Goal: Navigation & Orientation: Understand site structure

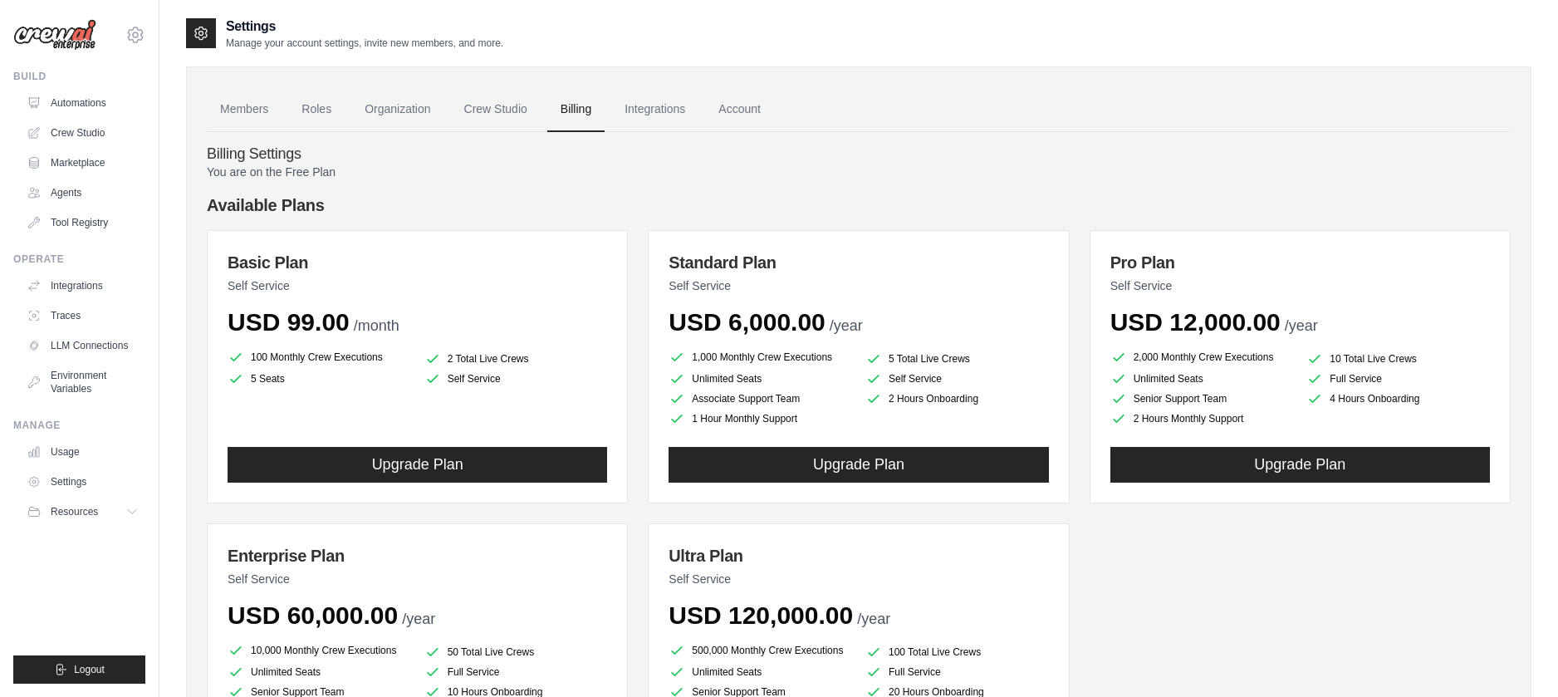
drag, startPoint x: 224, startPoint y: 209, endPoint x: 253, endPoint y: 200, distance: 30.5
click at [223, 209] on h4 "Available Plans" at bounding box center [859, 204] width 1304 height 23
click at [513, 118] on link "Crew Studio" at bounding box center [496, 109] width 90 height 45
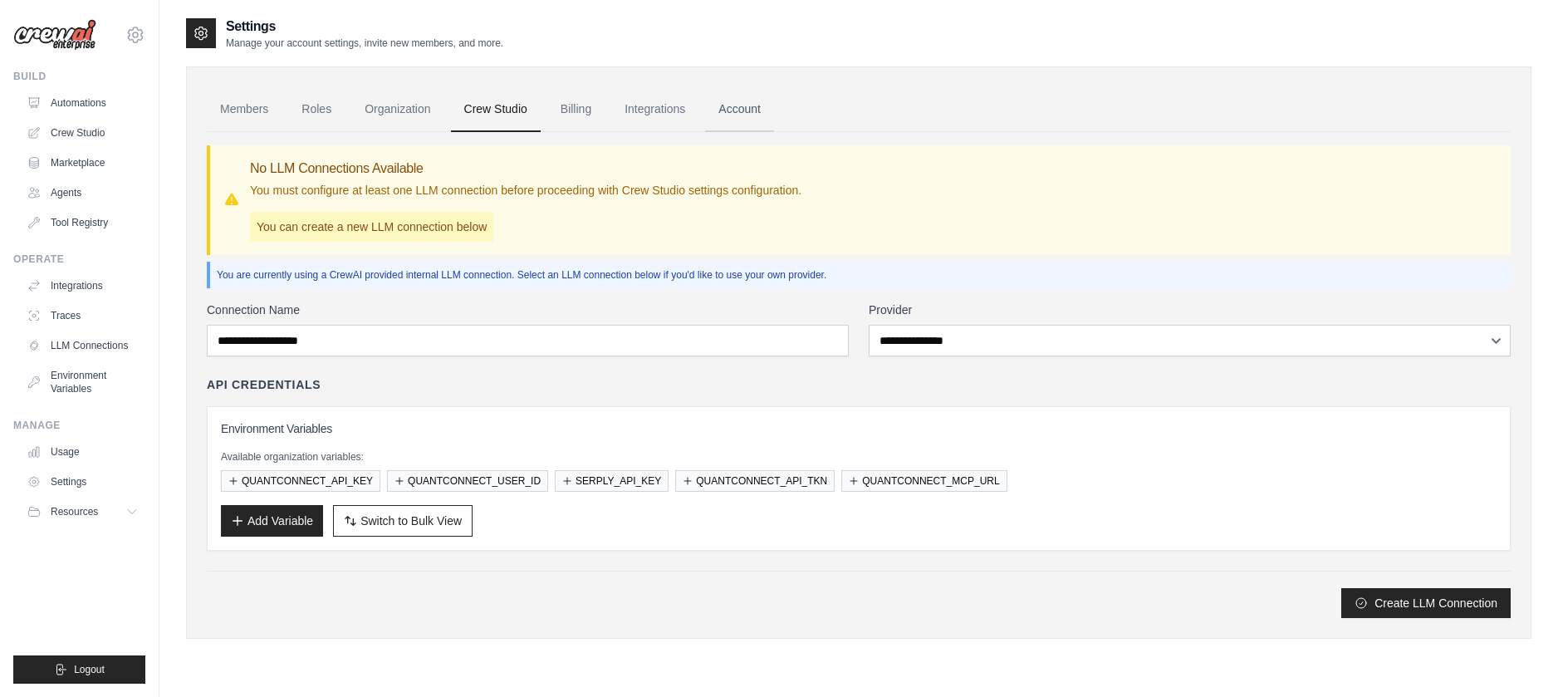
click at [769, 99] on link "Account" at bounding box center [739, 109] width 69 height 45
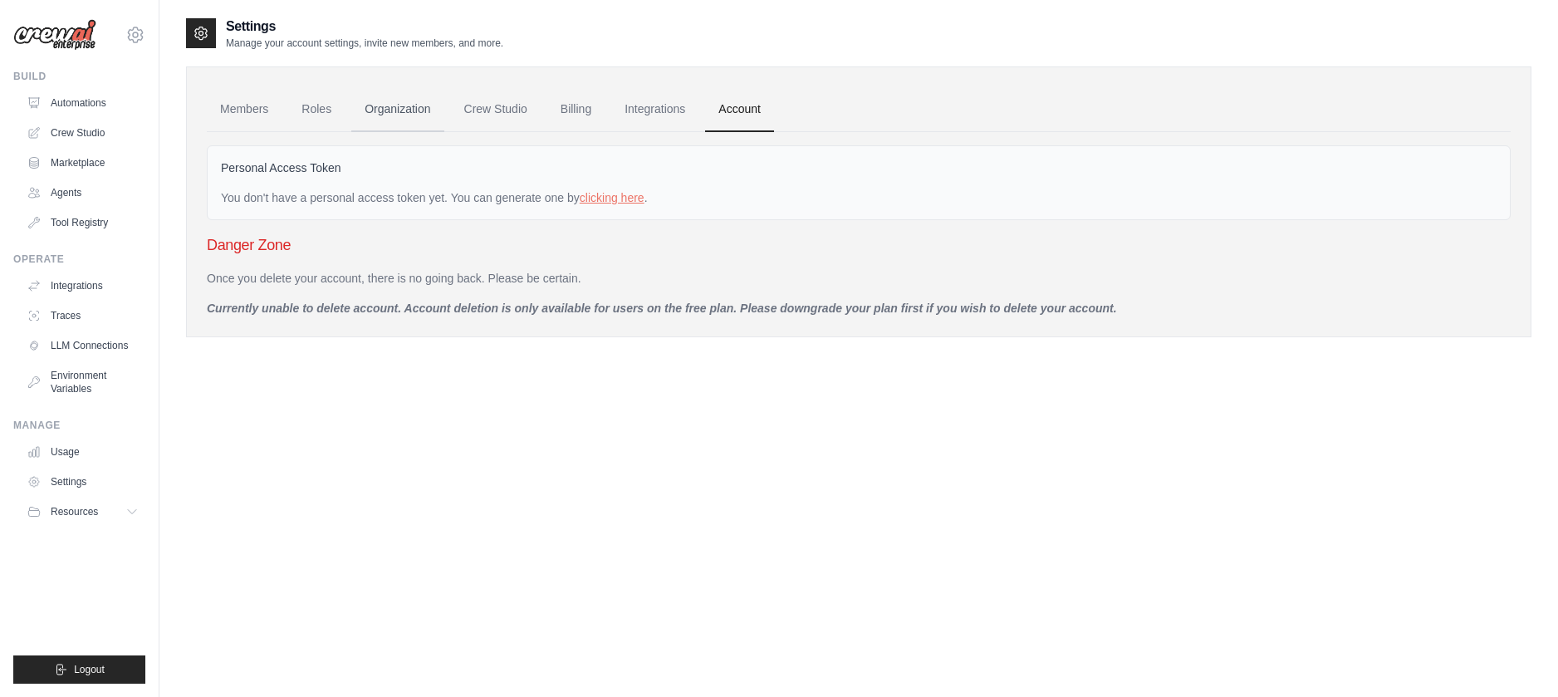
click at [372, 103] on link "Organization" at bounding box center [397, 109] width 92 height 45
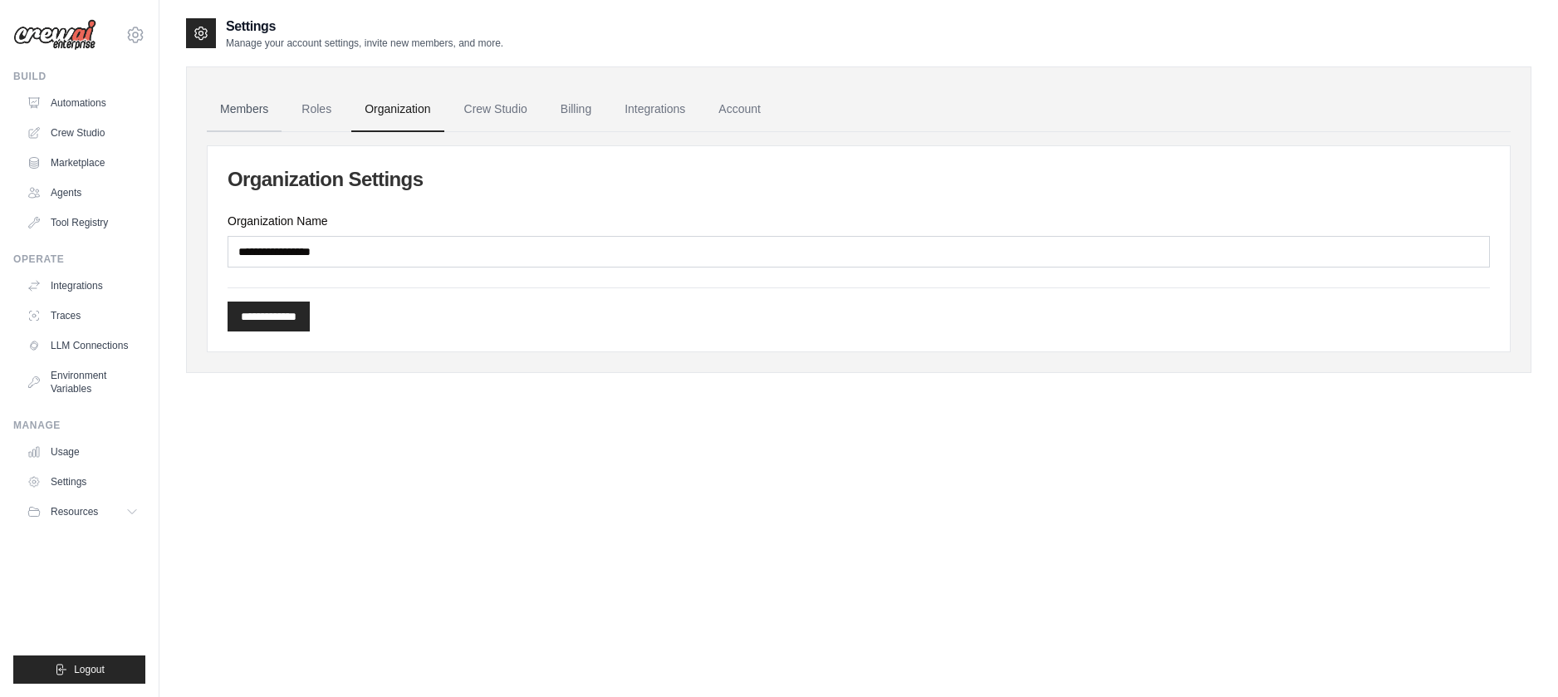
click at [238, 114] on link "Members" at bounding box center [244, 109] width 75 height 45
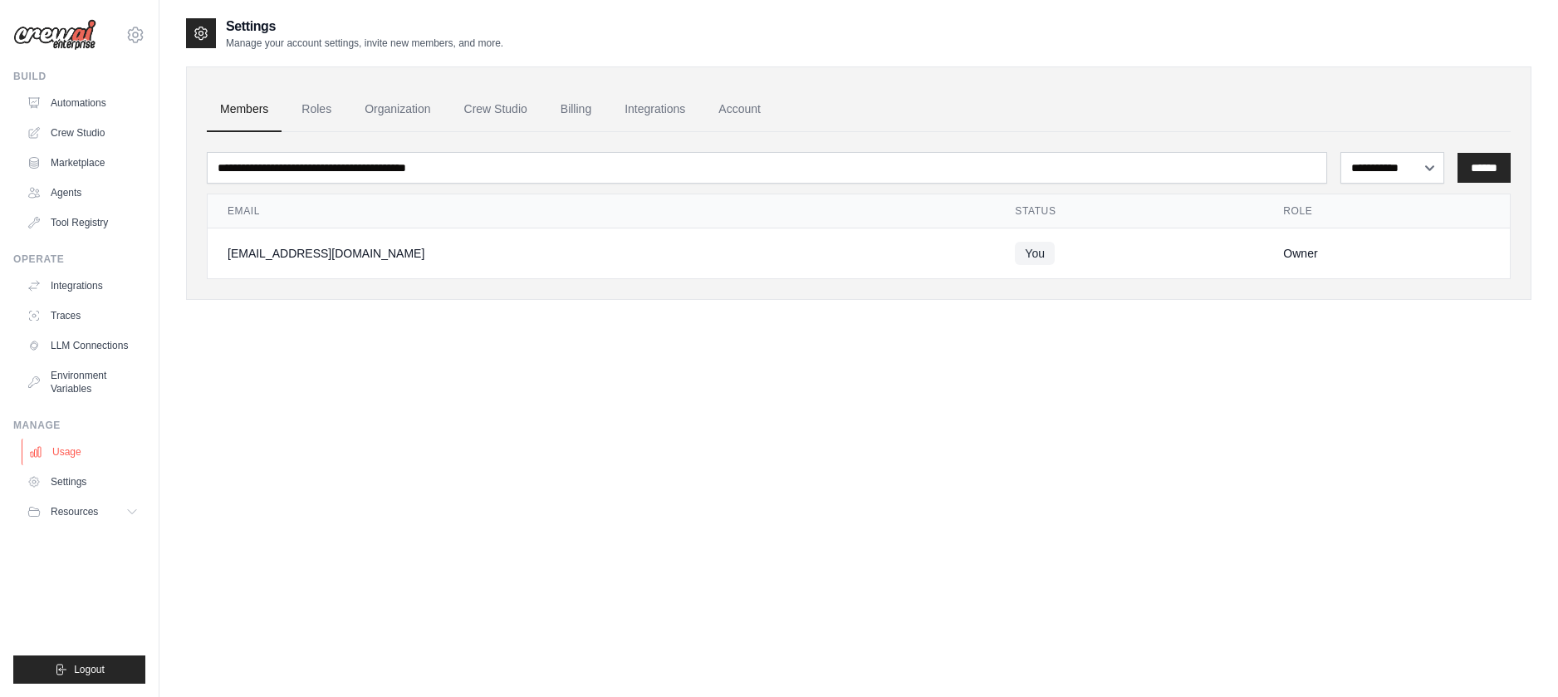
click at [67, 453] on link "Usage" at bounding box center [84, 451] width 125 height 27
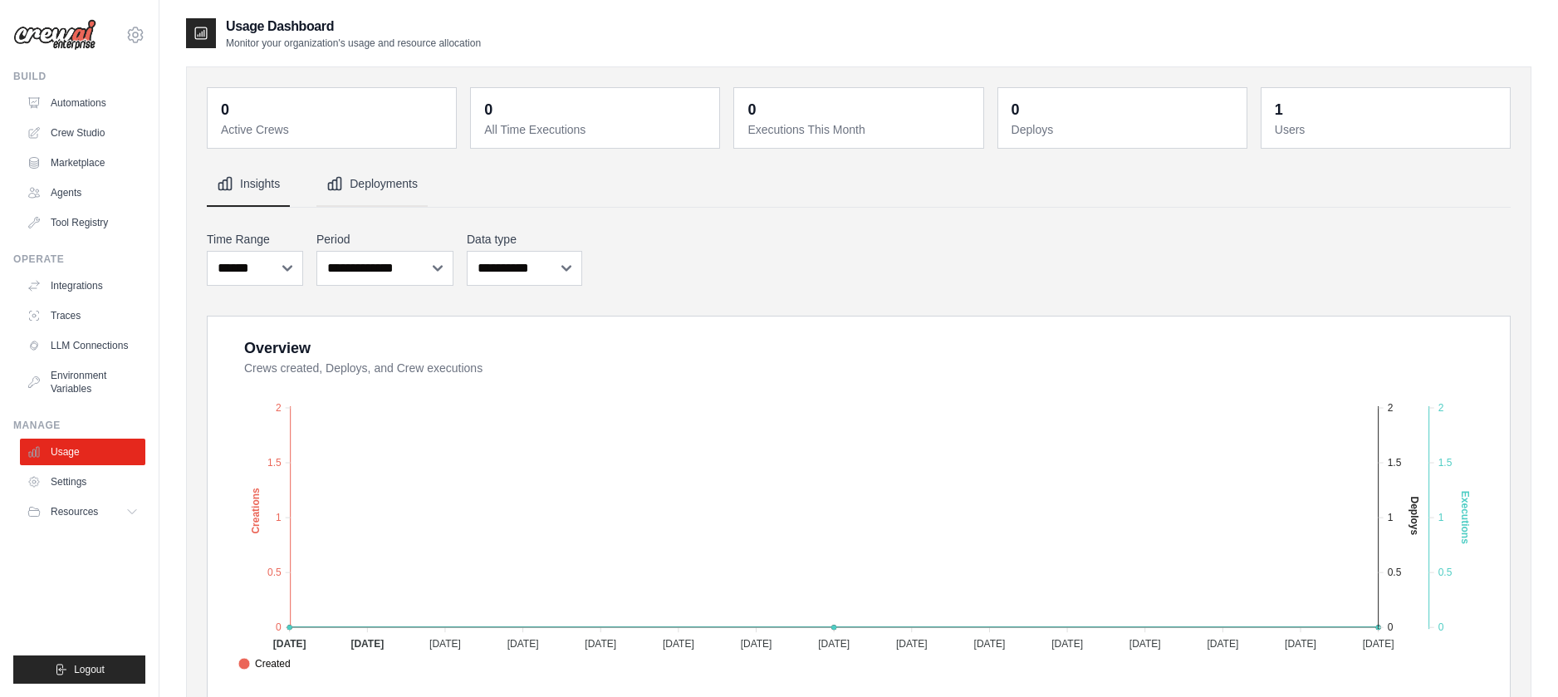
click at [388, 185] on button "Deployments" at bounding box center [371, 184] width 111 height 45
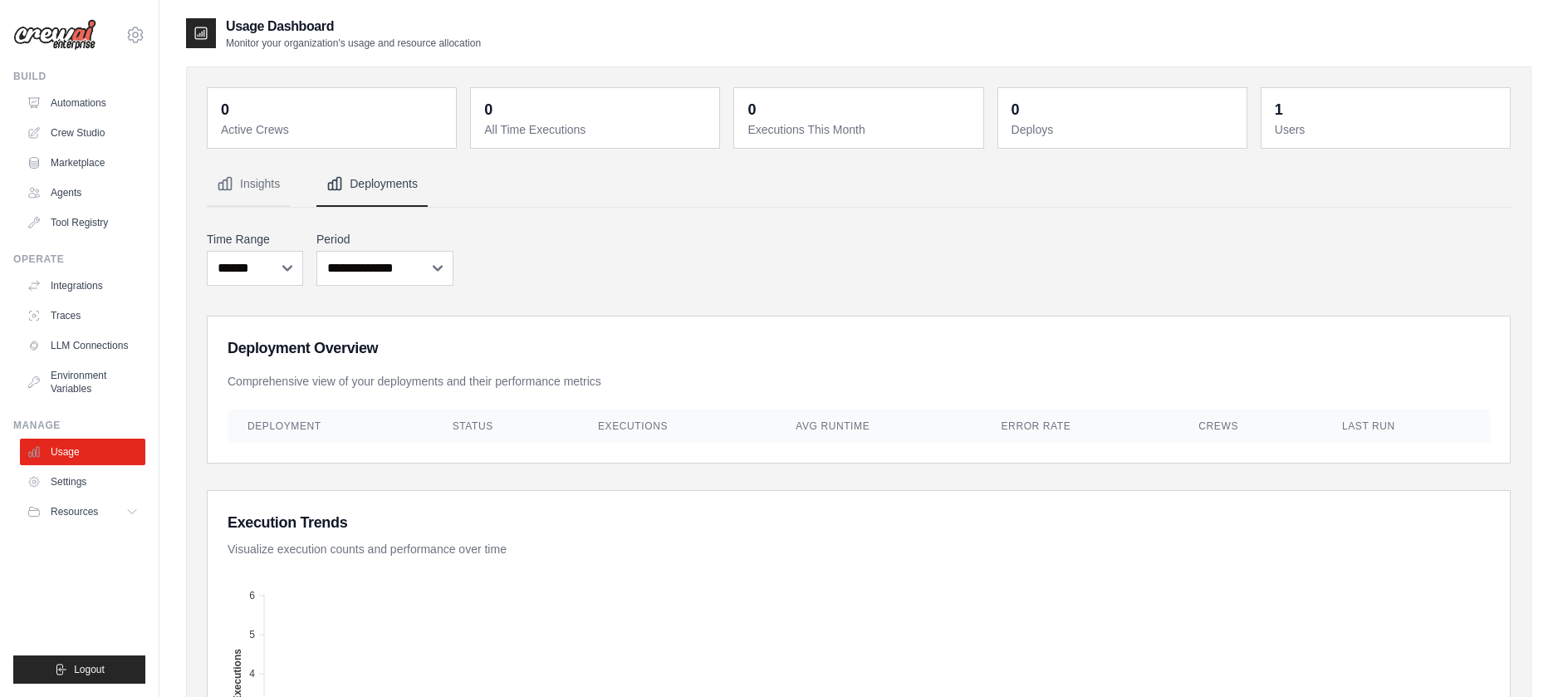
click at [203, 193] on div "0 Active Crews 0 All Time Executions 0 Executions This Month 0 Deploys 1 Users" at bounding box center [858, 686] width 1345 height 1241
click at [223, 190] on icon "Tabs" at bounding box center [225, 183] width 17 height 17
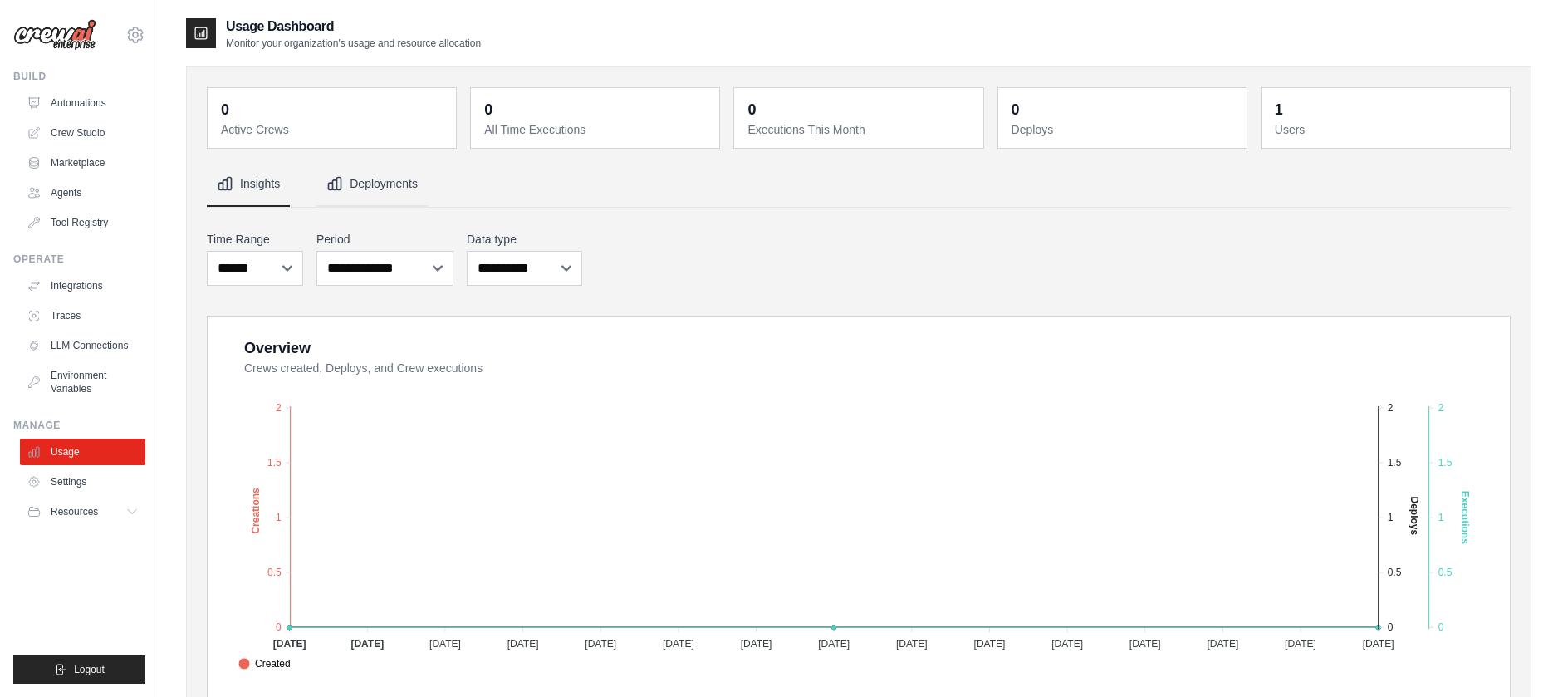
click at [330, 191] on icon "Tabs" at bounding box center [334, 183] width 17 height 17
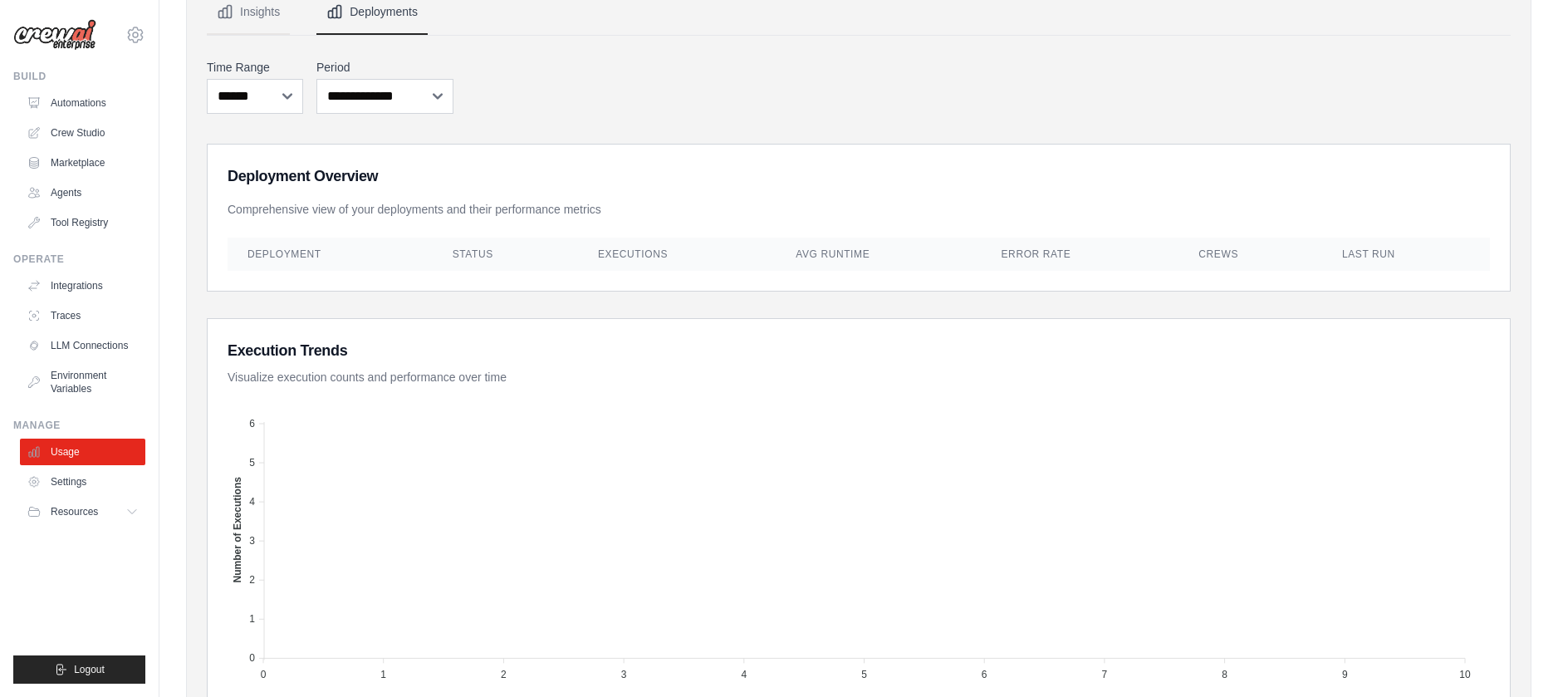
scroll to position [125, 0]
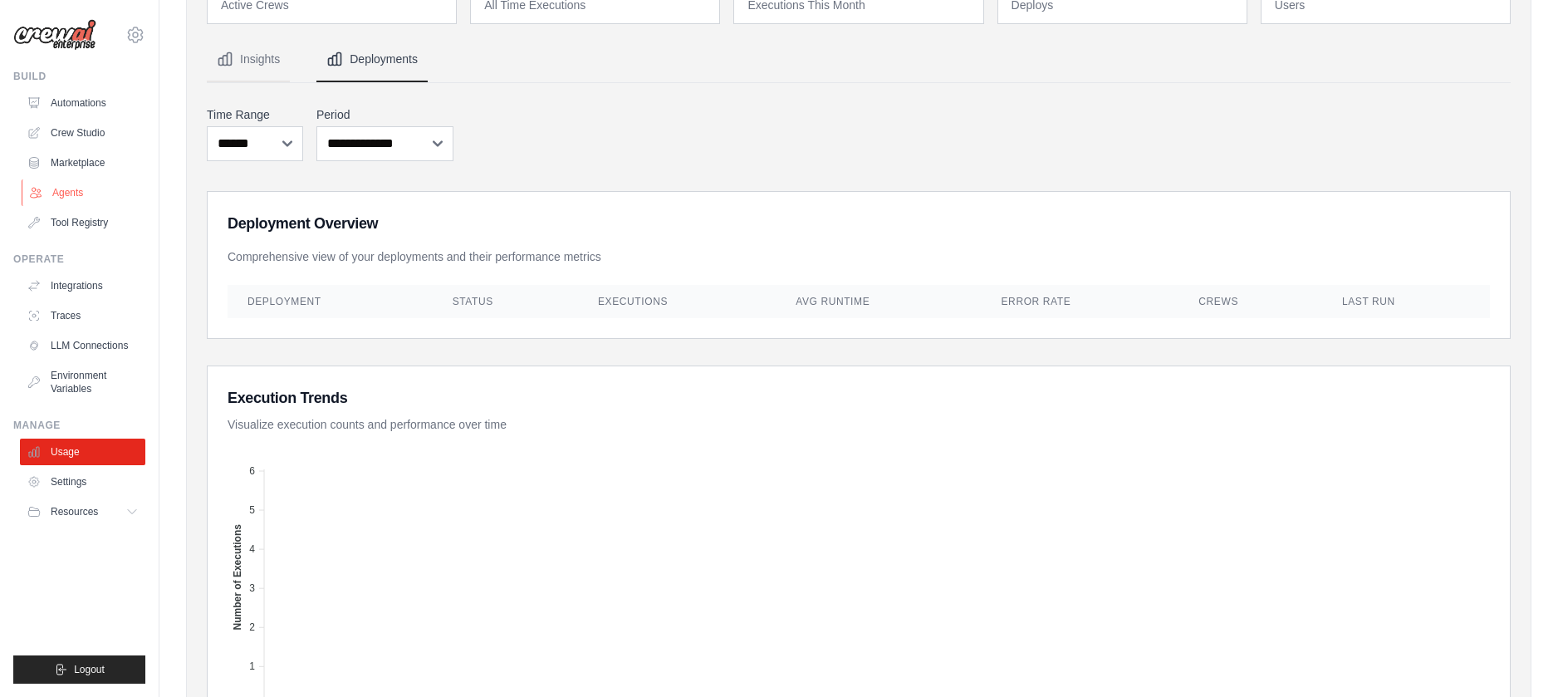
click at [44, 199] on link "Agents" at bounding box center [84, 192] width 125 height 27
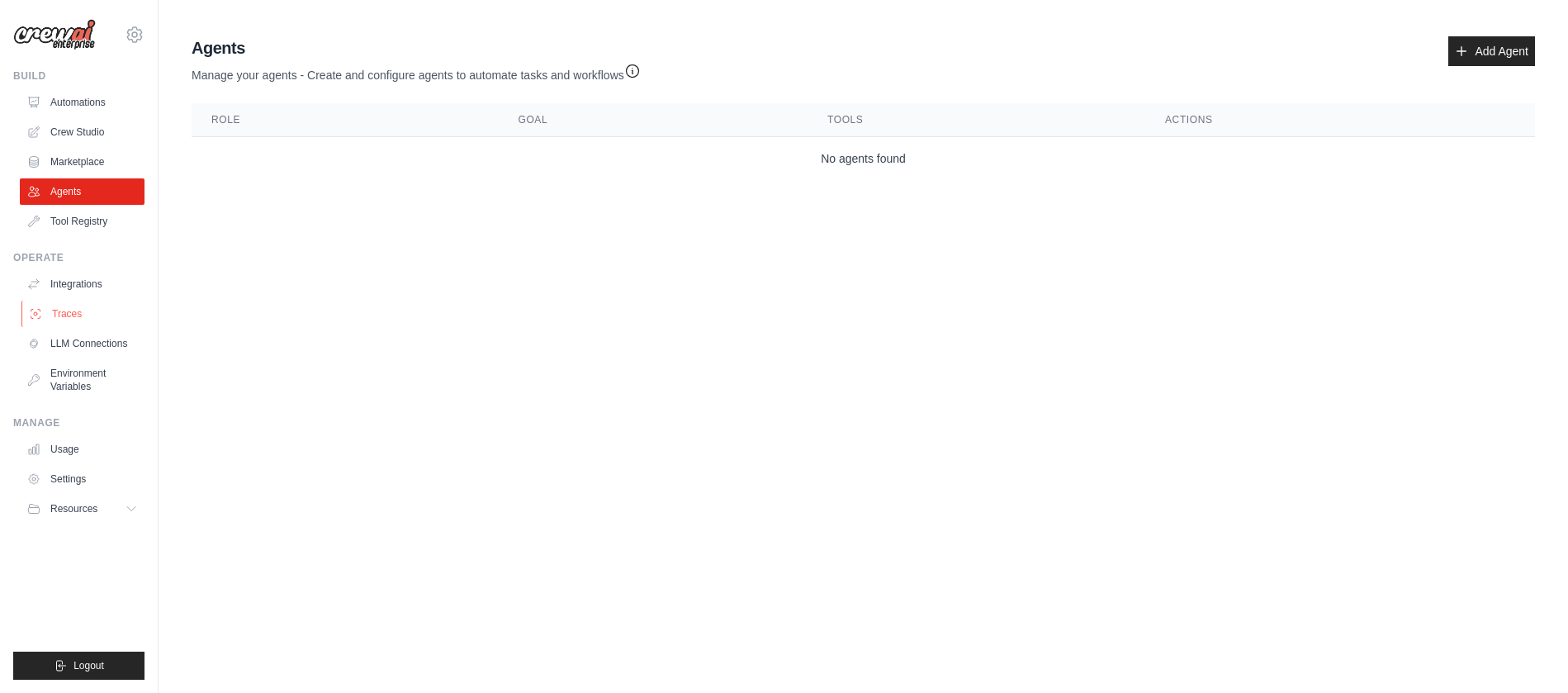
click at [77, 315] on link "Traces" at bounding box center [84, 313] width 124 height 27
